Goal: Find specific page/section: Find specific page/section

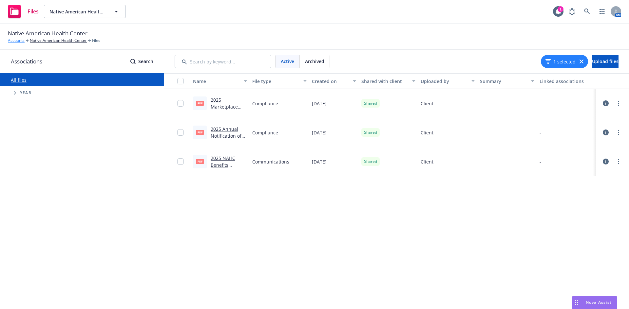
click at [16, 41] on link "Accounts" at bounding box center [16, 41] width 17 height 6
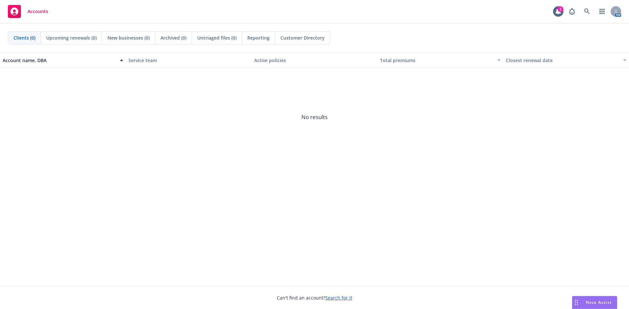
click at [331, 298] on link "Search for it" at bounding box center [338, 298] width 27 height 6
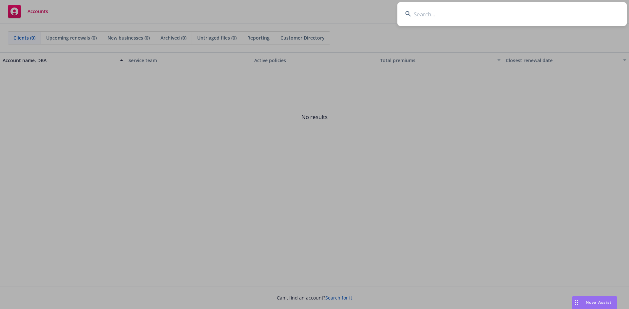
drag, startPoint x: 439, startPoint y: 16, endPoint x: 442, endPoint y: 14, distance: 4.2
click at [439, 16] on input at bounding box center [511, 14] width 229 height 24
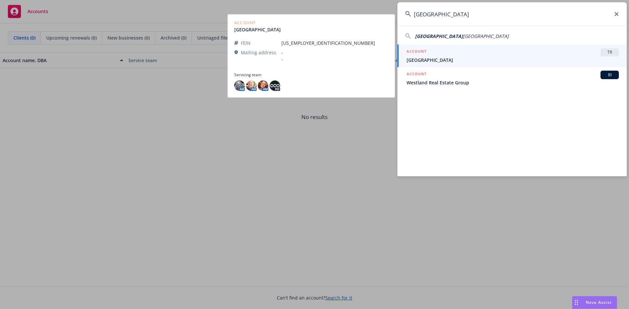
type input "East Bay Regional"
click at [444, 60] on span "[GEOGRAPHIC_DATA]" at bounding box center [512, 60] width 212 height 7
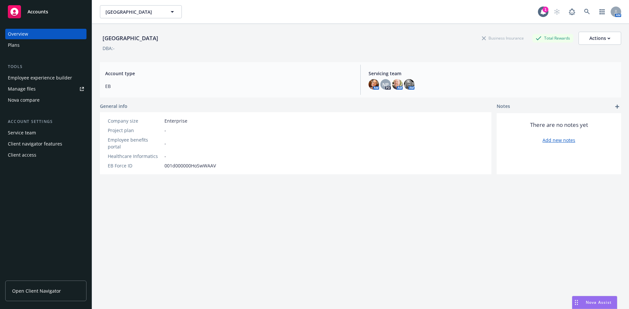
click at [51, 290] on span "Open Client Navigator" at bounding box center [36, 291] width 49 height 7
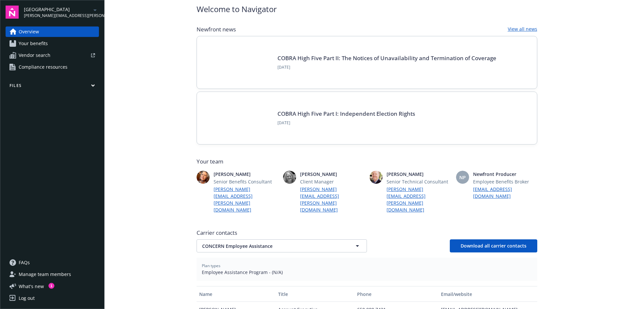
scroll to position [65, 0]
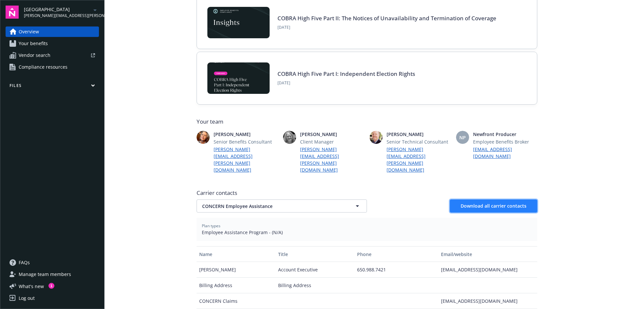
click at [501, 203] on span "Download all carrier contacts" at bounding box center [493, 206] width 66 height 6
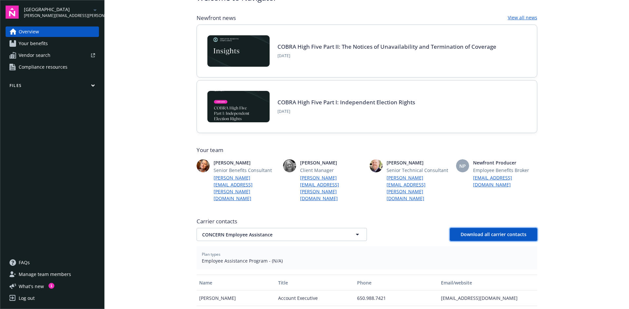
scroll to position [98, 0]
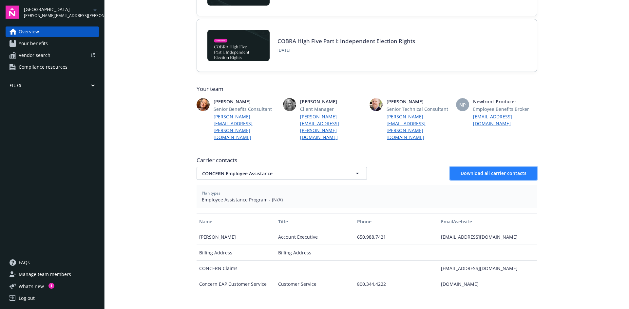
click at [503, 170] on span "Download all carrier contacts" at bounding box center [493, 173] width 66 height 6
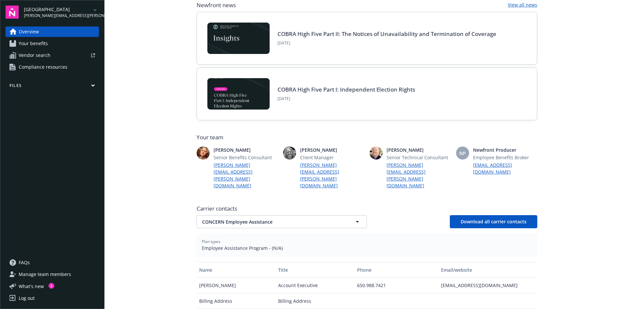
scroll to position [0, 0]
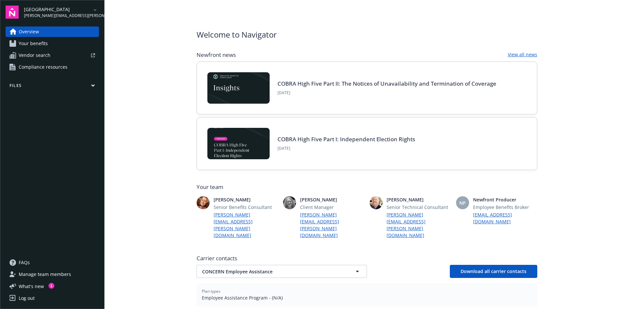
click at [95, 9] on icon "arrowDropDown" at bounding box center [95, 10] width 8 height 8
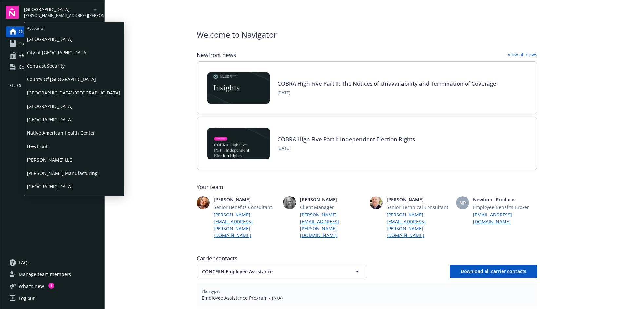
click at [54, 187] on span "[GEOGRAPHIC_DATA]" at bounding box center [74, 186] width 95 height 13
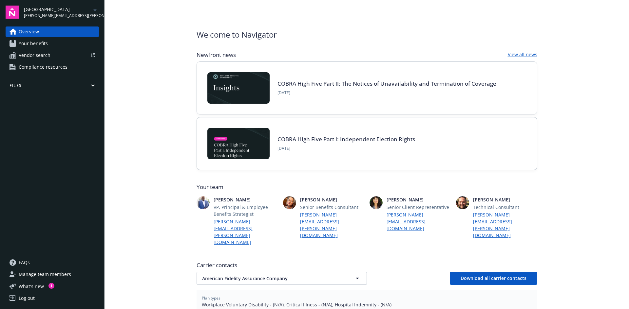
scroll to position [65, 0]
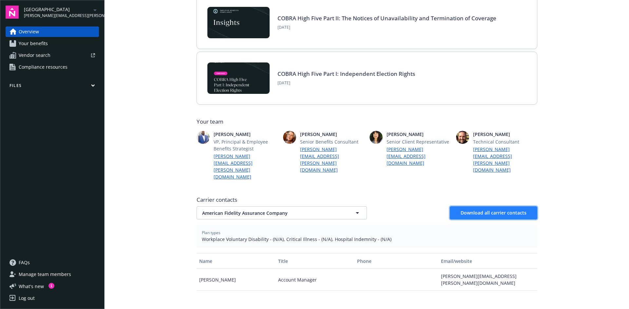
click at [483, 210] on span "Download all carrier contacts" at bounding box center [493, 213] width 66 height 6
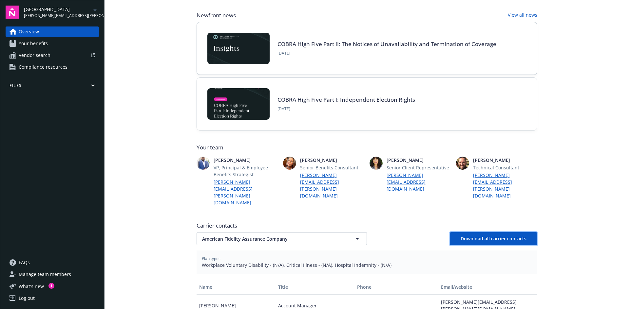
scroll to position [98, 0]
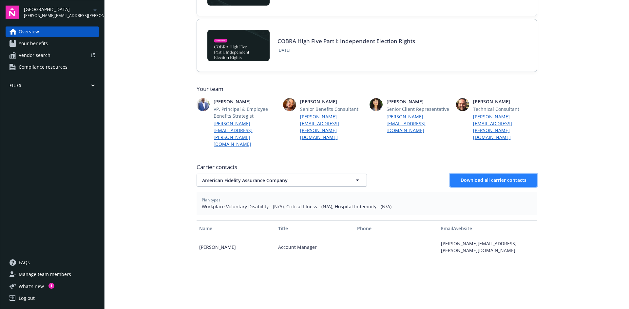
click at [481, 177] on span "Download all carrier contacts" at bounding box center [493, 180] width 66 height 6
